Goal: Task Accomplishment & Management: Use online tool/utility

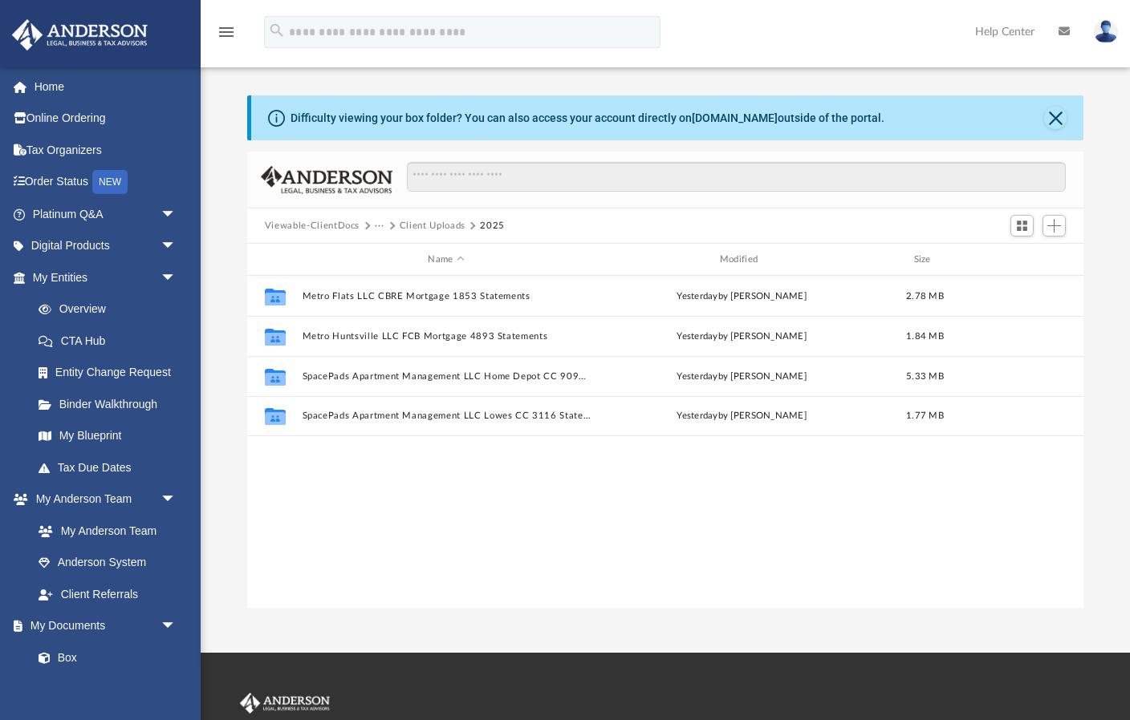
scroll to position [365, 836]
click at [446, 225] on button "Client Uploads" at bounding box center [433, 226] width 66 height 14
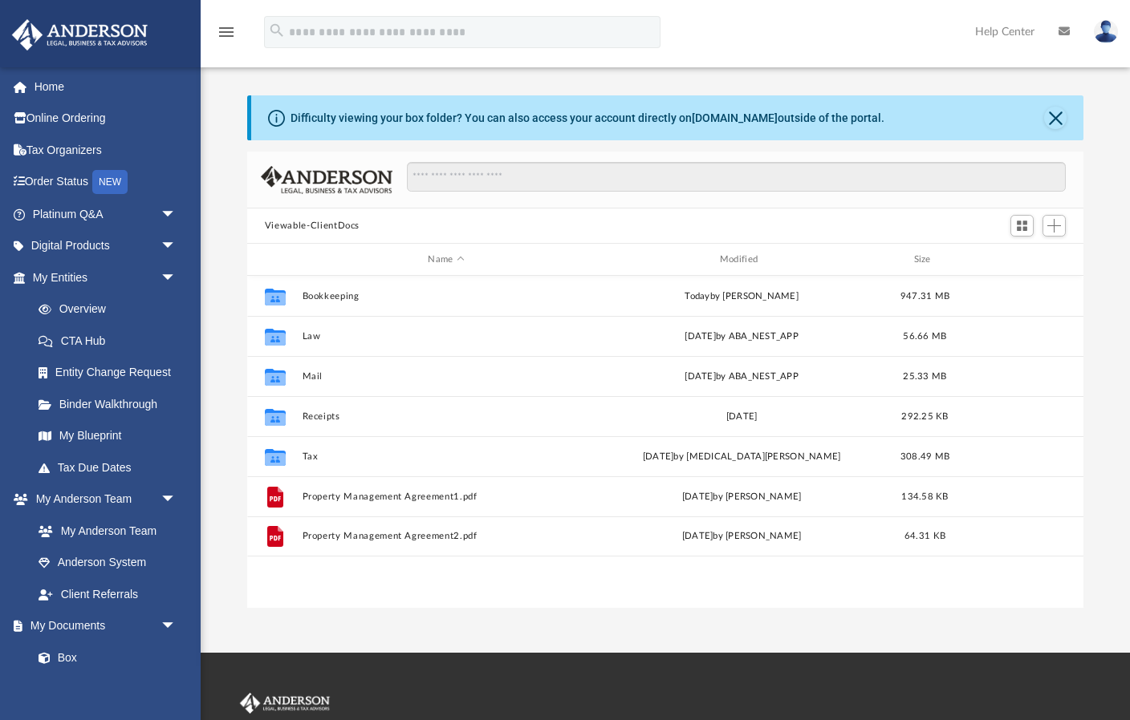
scroll to position [365, 836]
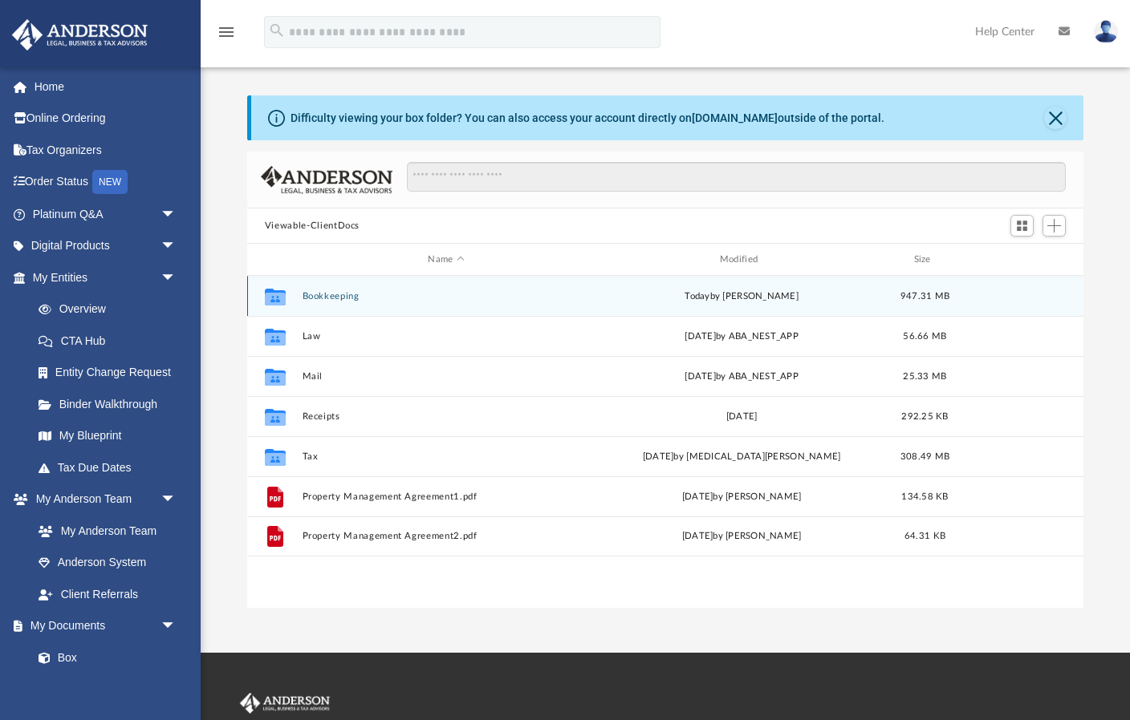
click at [384, 292] on button "Bookkeeping" at bounding box center [446, 296] width 288 height 10
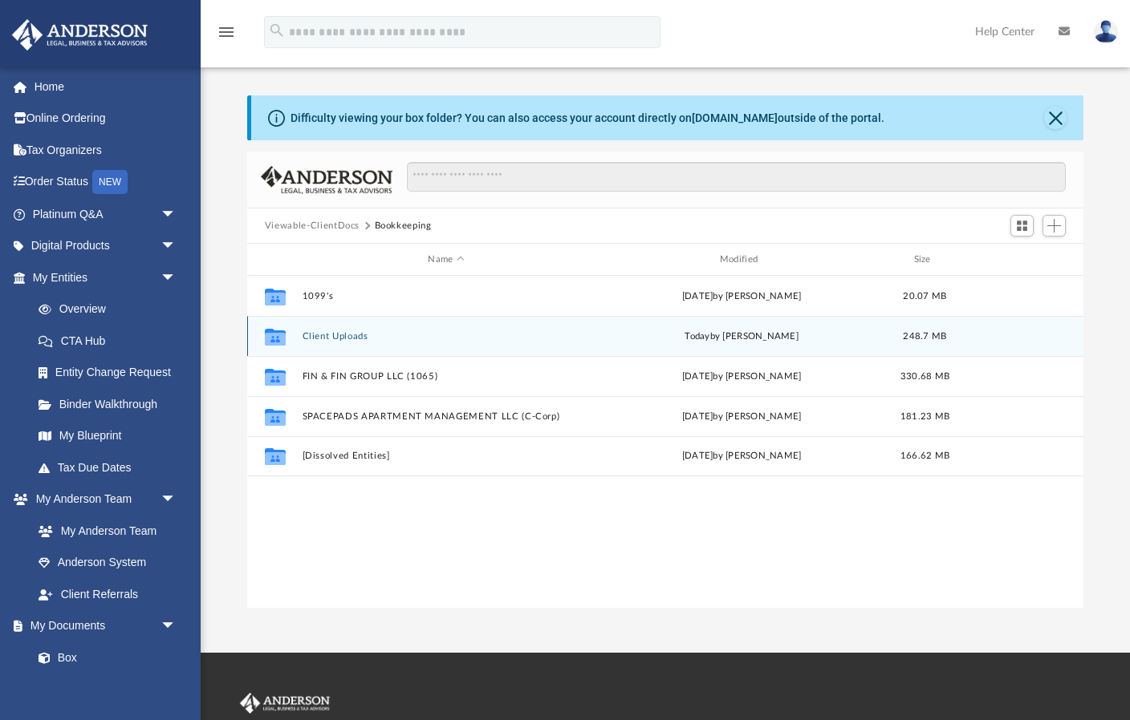
click at [362, 336] on button "Client Uploads" at bounding box center [446, 336] width 288 height 10
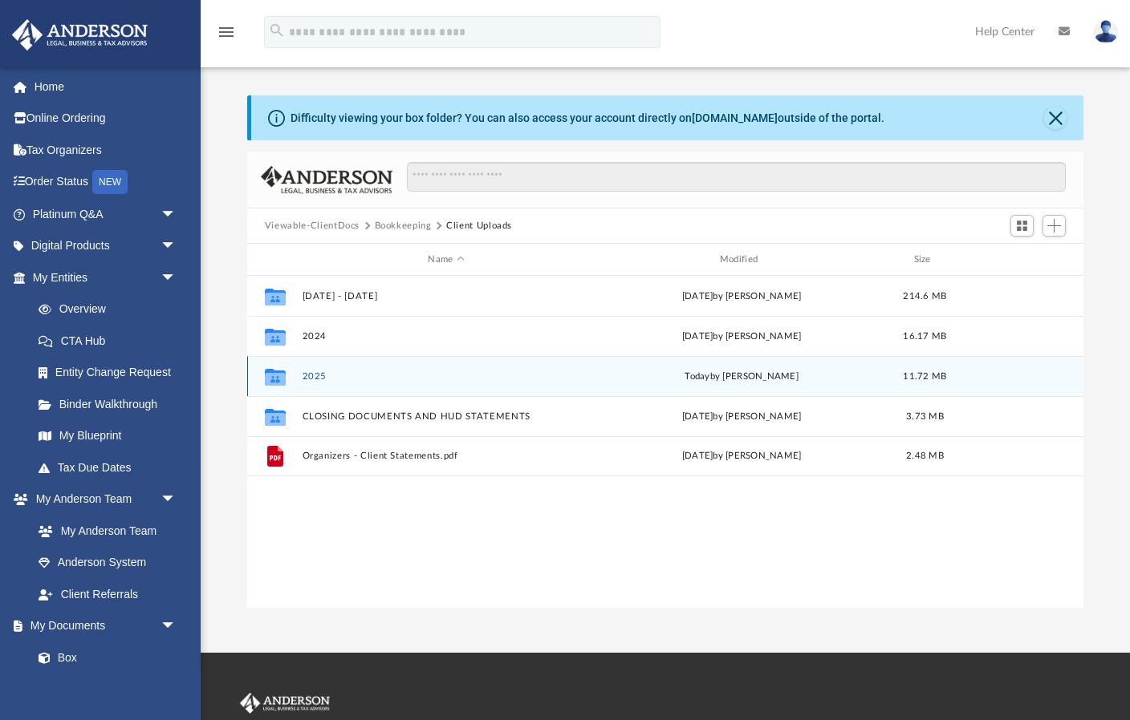
click at [437, 375] on button "2025" at bounding box center [446, 376] width 288 height 10
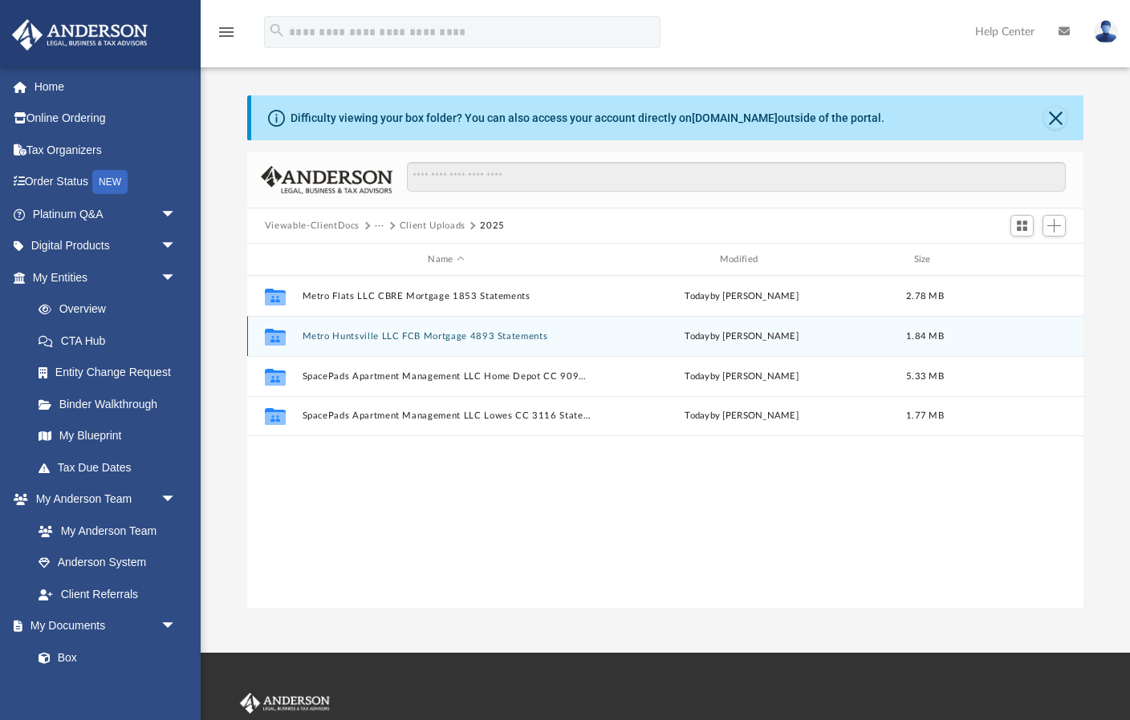
click at [444, 335] on button "Metro Huntsville LLC FCB Mortgage 4893 Statements" at bounding box center [446, 336] width 288 height 10
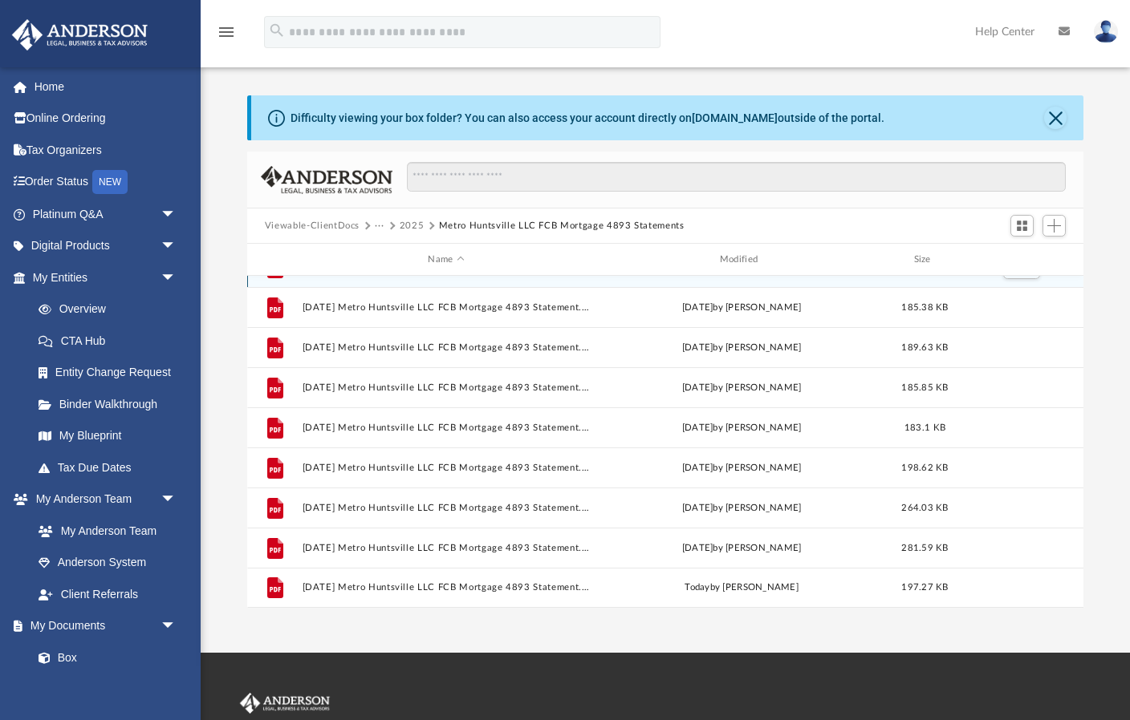
scroll to position [29, 0]
click at [1058, 225] on span "Add" at bounding box center [1054, 226] width 14 height 14
click at [1018, 254] on li "Upload" at bounding box center [1030, 258] width 51 height 17
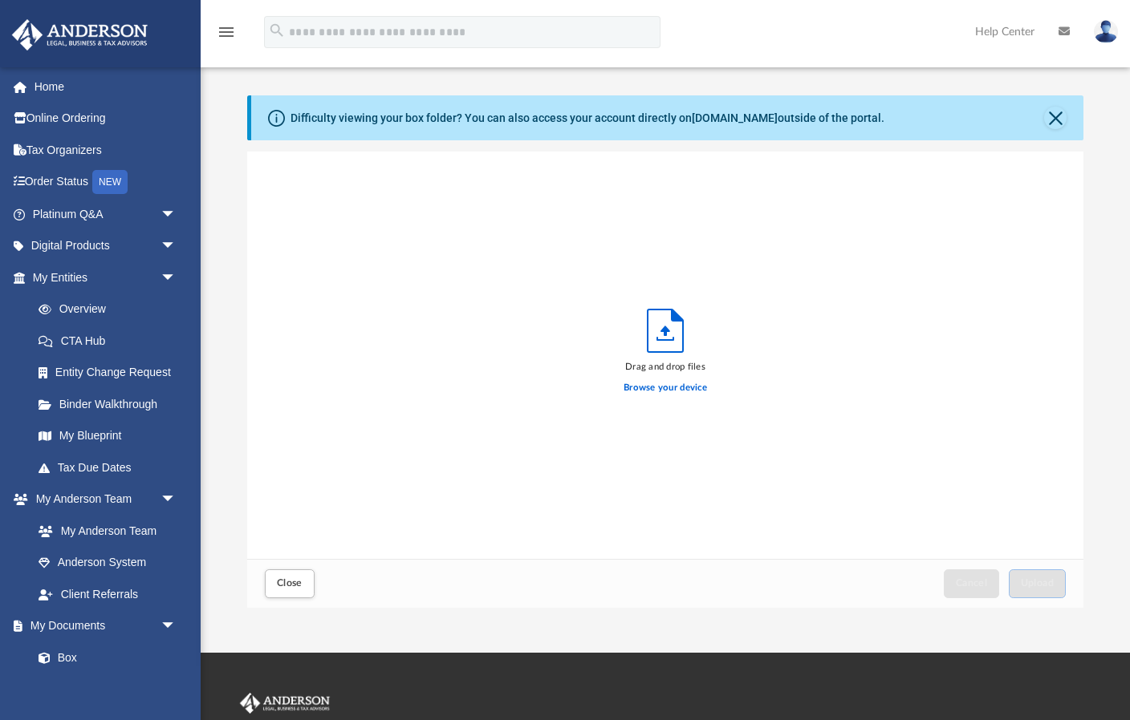
scroll to position [407, 836]
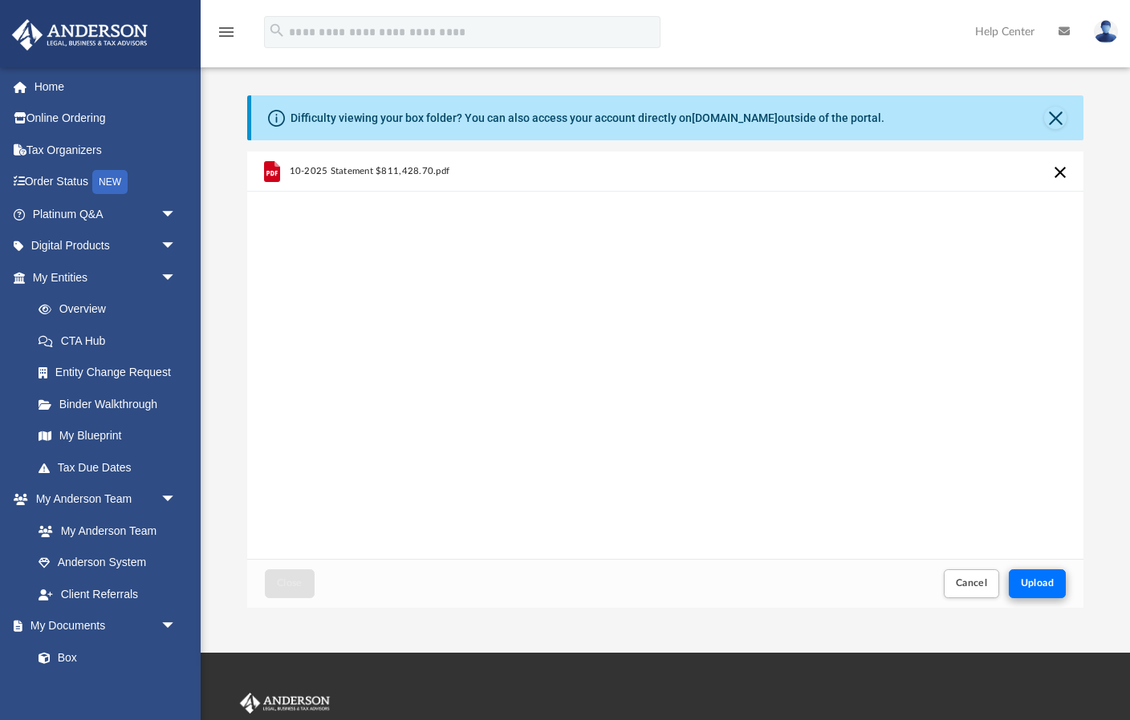
click at [1039, 582] on span "Upload" at bounding box center [1038, 583] width 34 height 10
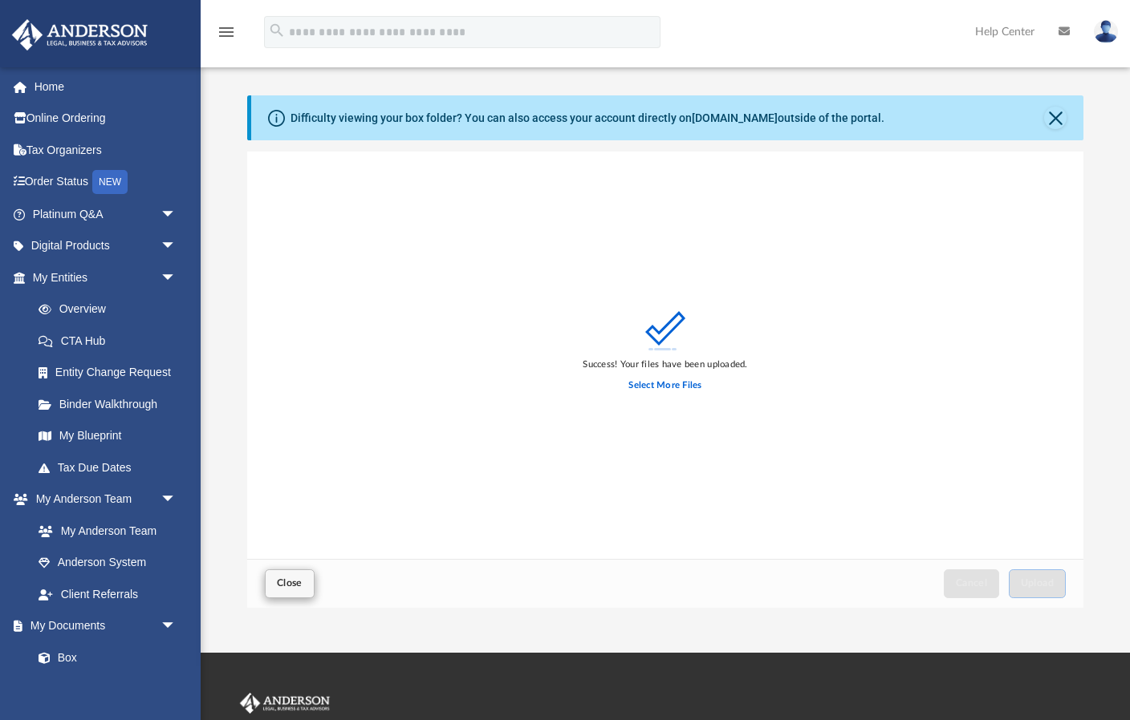
click at [290, 585] on span "Close" at bounding box center [290, 583] width 26 height 10
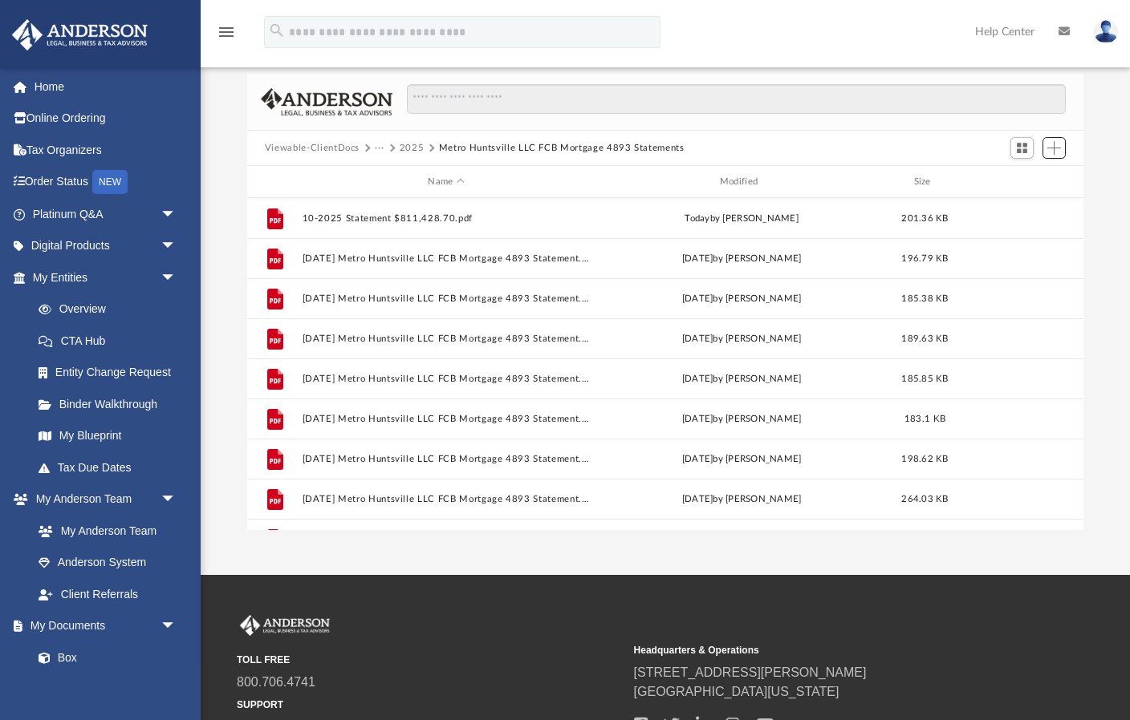
scroll to position [79, 0]
